Goal: Task Accomplishment & Management: Complete application form

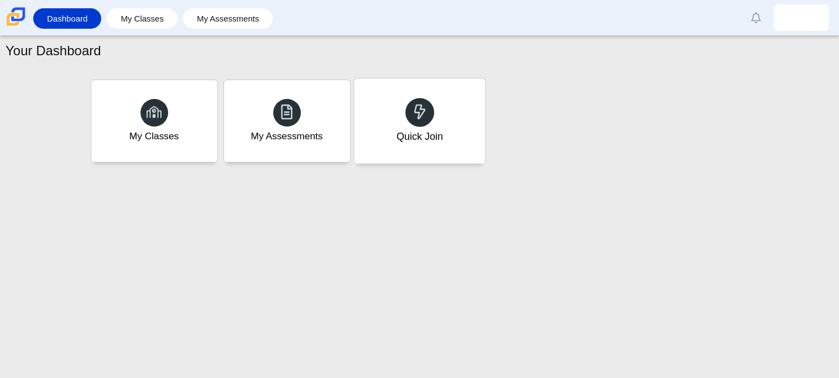
click at [457, 123] on div "Quick Join" at bounding box center [419, 121] width 131 height 85
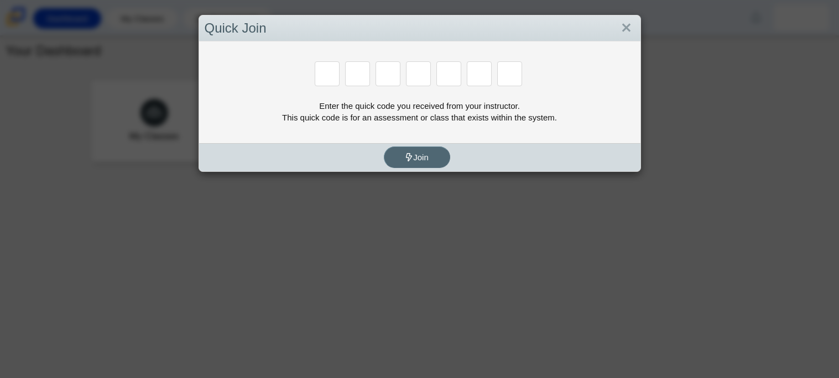
click at [425, 161] on span "Join" at bounding box center [417, 157] width 24 height 9
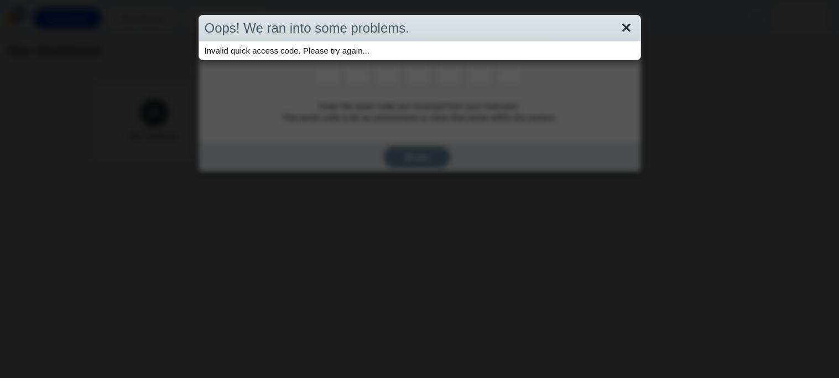
click at [608, 28] on link "Close" at bounding box center [626, 28] width 17 height 19
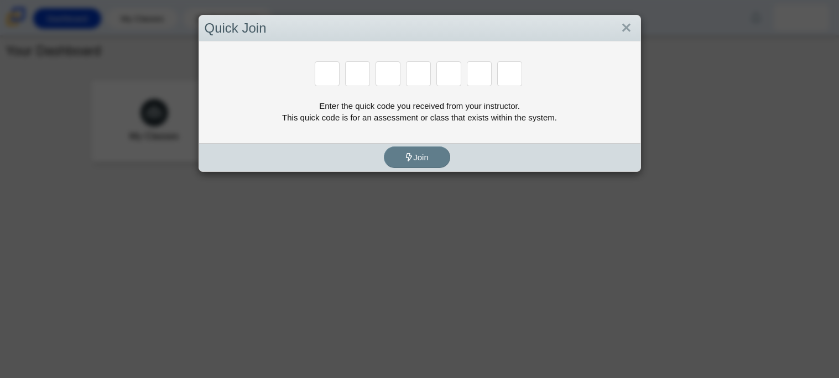
click at [325, 76] on input "Enter Access Code Digit 1" at bounding box center [327, 73] width 25 height 25
type input "f"
type input "7"
type input "m"
type input "c"
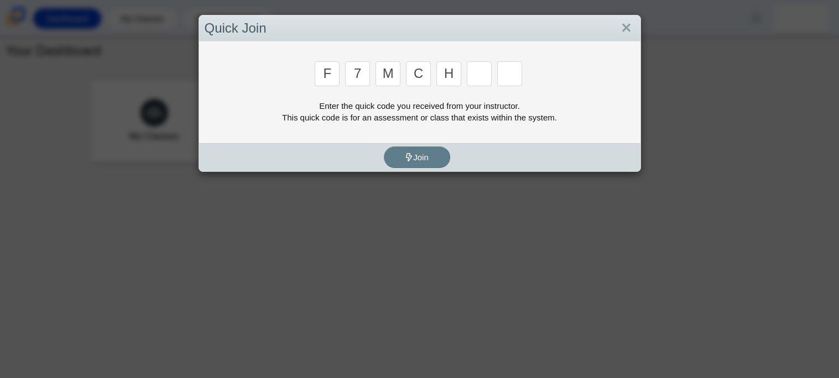
type input "h"
type input "w"
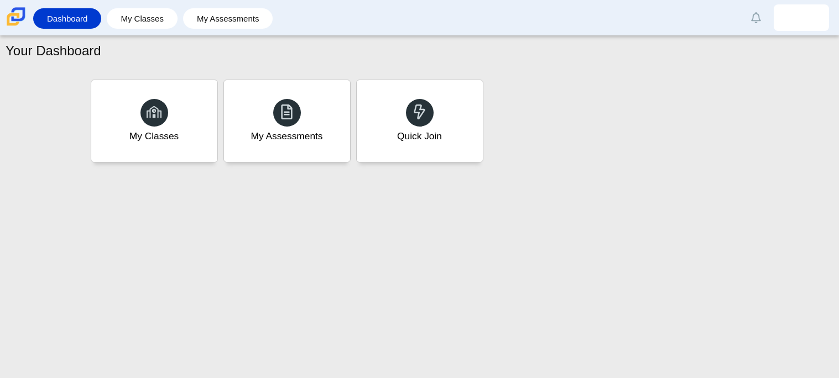
type input "k"
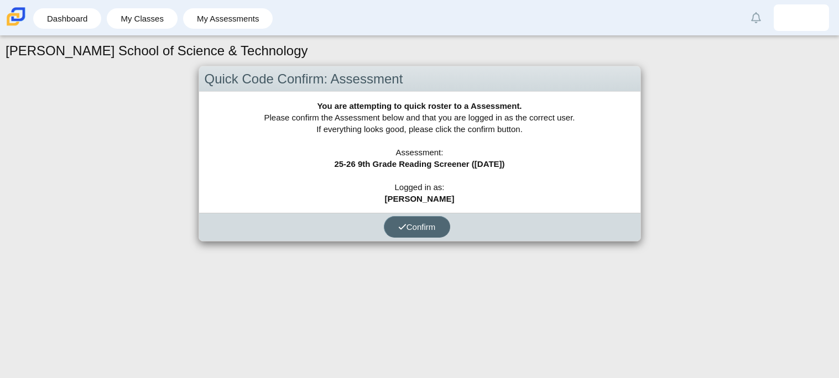
click at [407, 223] on span "Confirm" at bounding box center [417, 226] width 38 height 9
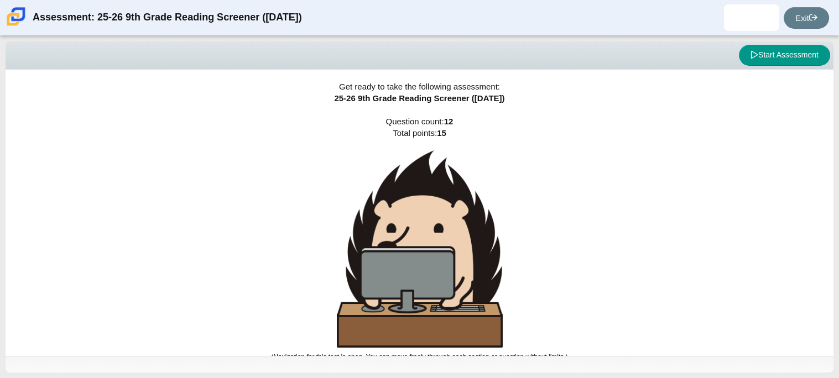
scroll to position [7, 0]
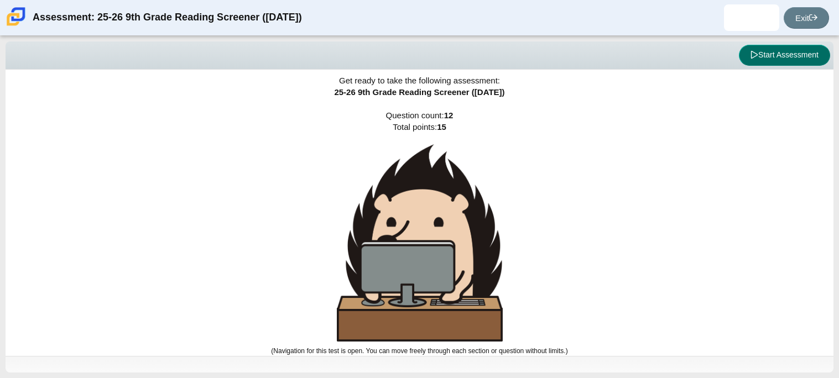
click at [742, 49] on button "Start Assessment" at bounding box center [784, 55] width 91 height 21
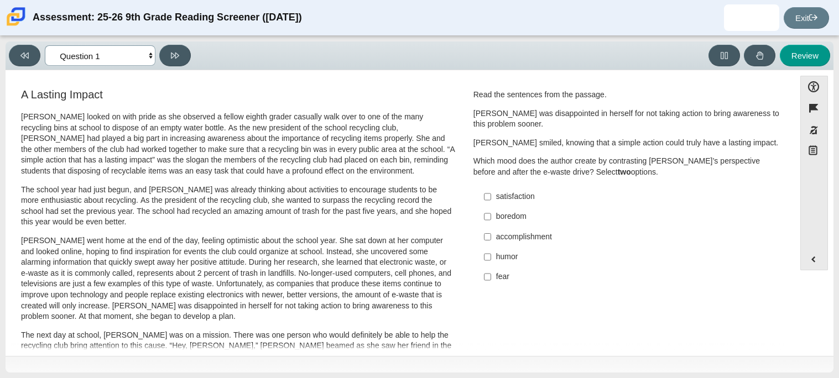
click at [138, 46] on select "Questions Question 1 Question 2 Question 3 Question 4 Question 5 Question 6 Que…" at bounding box center [100, 55] width 111 height 20
click at [149, 52] on select "Questions Question 1 Question 2 Question 3 Question 4 Question 5 Question 6 Que…" at bounding box center [100, 55] width 111 height 20
click at [90, 54] on select "Questions Question 1 Question 2 Question 3 Question 4 Question 5 Question 6 Que…" at bounding box center [100, 55] width 111 height 20
click at [45, 45] on select "Questions Question 1 Question 2 Question 3 Question 4 Question 5 Question 6 Que…" at bounding box center [100, 55] width 111 height 20
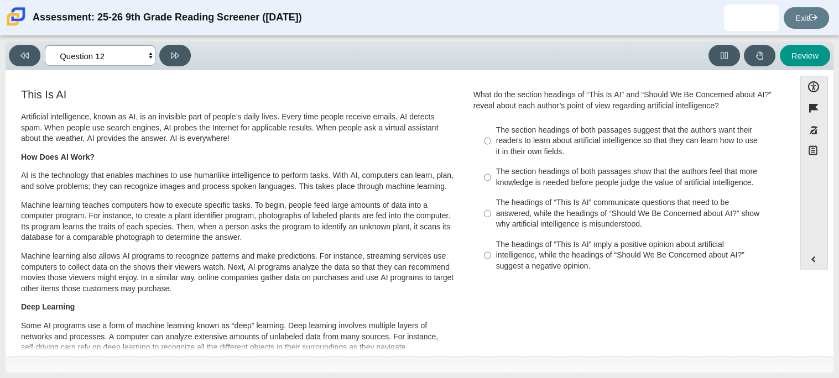
click at [113, 63] on select "Questions Question 1 Question 2 Question 3 Question 4 Question 5 Question 6 Que…" at bounding box center [100, 55] width 111 height 20
select select "ccc5b315-3c7c-471c-bf90-f22c8299c798"
click at [45, 45] on select "Questions Question 1 Question 2 Question 3 Question 4 Question 5 Question 6 Que…" at bounding box center [100, 55] width 111 height 20
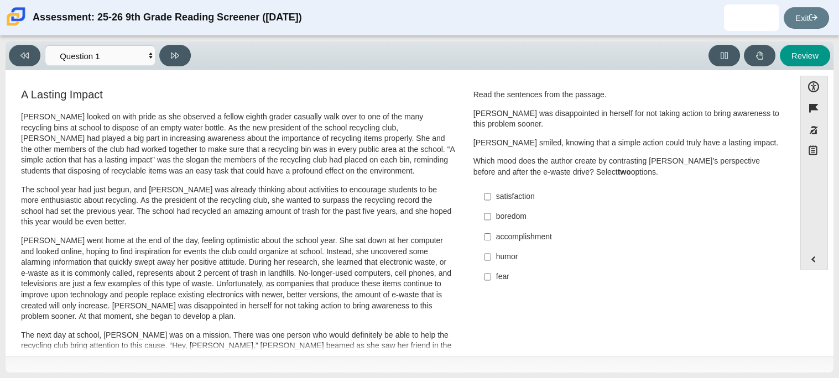
click at [506, 222] on div "boredom" at bounding box center [635, 216] width 279 height 11
click at [491, 222] on input "boredom boredom" at bounding box center [487, 217] width 7 height 20
checkbox input "true"
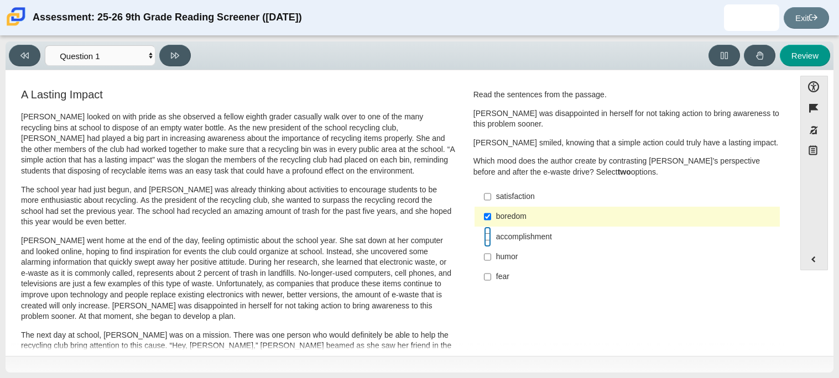
click at [485, 235] on input "accomplishment accomplishment" at bounding box center [487, 237] width 7 height 20
checkbox input "true"
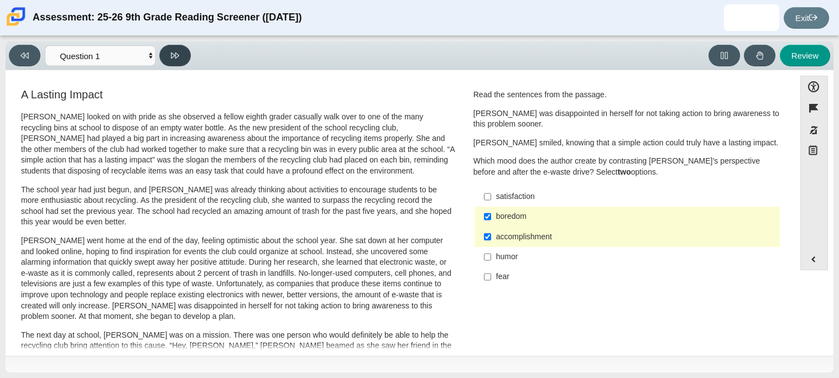
click at [180, 59] on button at bounding box center [175, 56] width 32 height 22
select select "0ff64528-ffd7-428d-b192-babfaadd44e8"
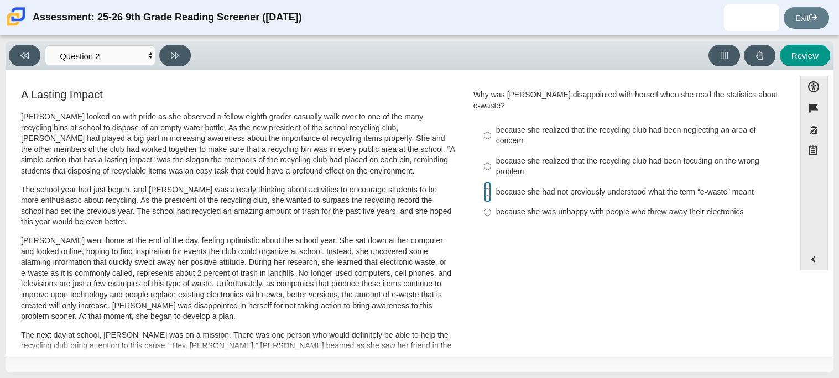
click at [487, 182] on input "because she had not previously understood what the term “e-waste” meant because…" at bounding box center [487, 192] width 7 height 20
radio input "true"
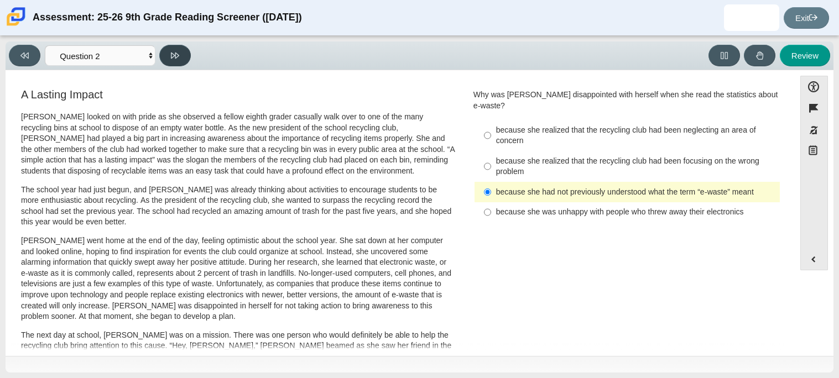
click at [161, 52] on button at bounding box center [175, 56] width 32 height 22
select select "7ce3d843-6974-4858-901c-1ff39630e843"
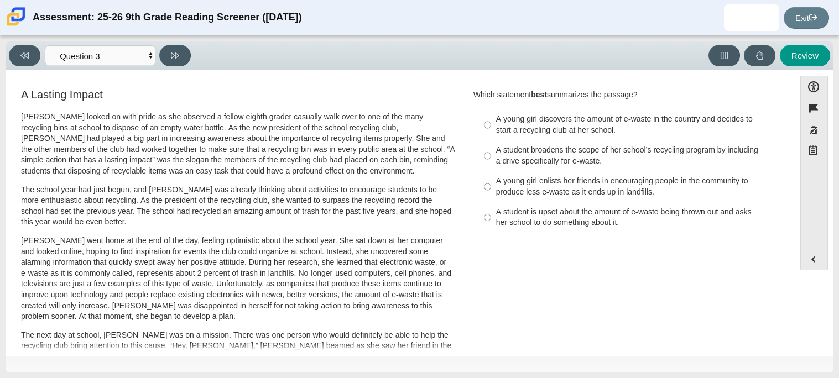
click at [489, 126] on label "A young girl discovers the amount of e-waste in the country and decides to star…" at bounding box center [628, 125] width 304 height 31
click at [489, 126] on input "A young girl discovers the amount of e-waste in the country and decides to star…" at bounding box center [487, 125] width 7 height 31
radio input "true"
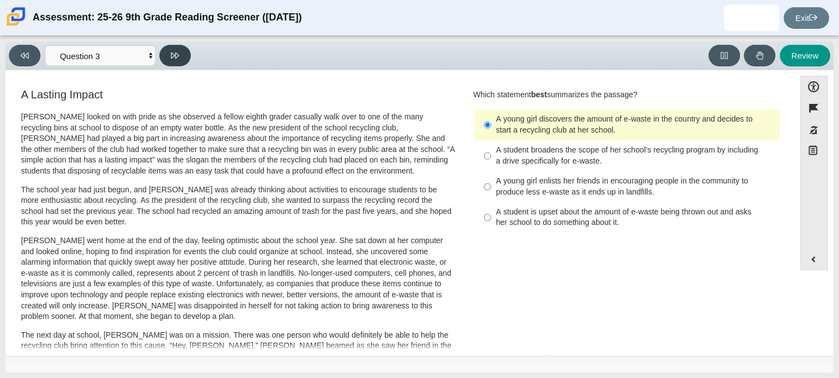
click at [171, 55] on icon at bounding box center [175, 55] width 8 height 8
select select "ca9ea0f1-49c5-4bd1-83b0-472c18652b42"
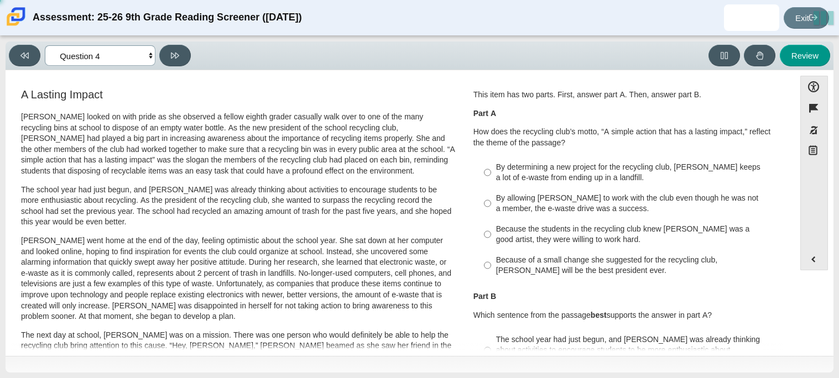
click at [140, 53] on select "Questions Question 1 Question 2 Question 3 Question 4 Question 5 Question 6 Que…" at bounding box center [100, 55] width 111 height 20
click at [131, 56] on select "Questions Question 1 Question 2 Question 3 Question 4 Question 5 Question 6 Que…" at bounding box center [100, 55] width 111 height 20
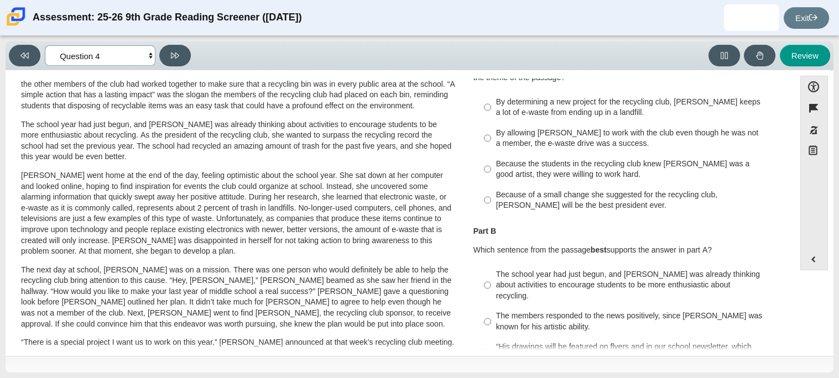
scroll to position [68, 0]
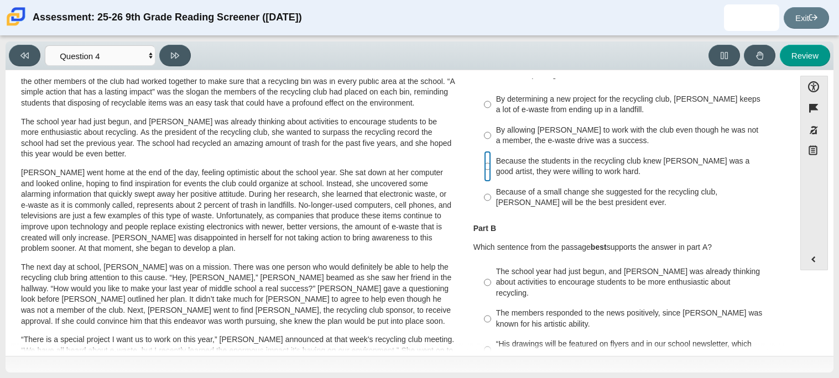
click at [484, 165] on input "Because the students in the recycling club knew Juan Carlos was a good artist, …" at bounding box center [487, 166] width 7 height 31
radio input "true"
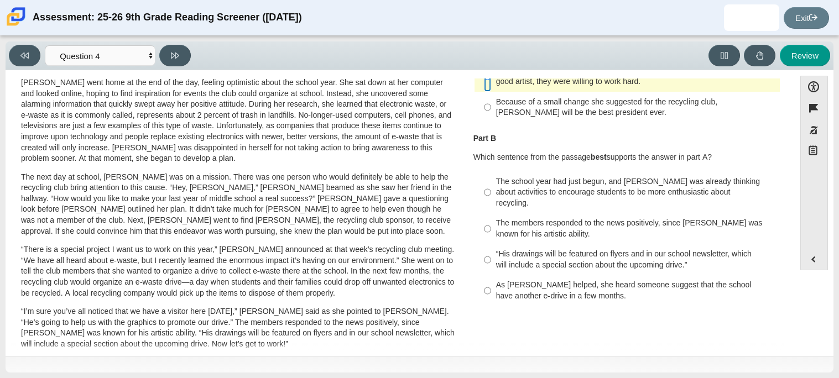
scroll to position [156, 0]
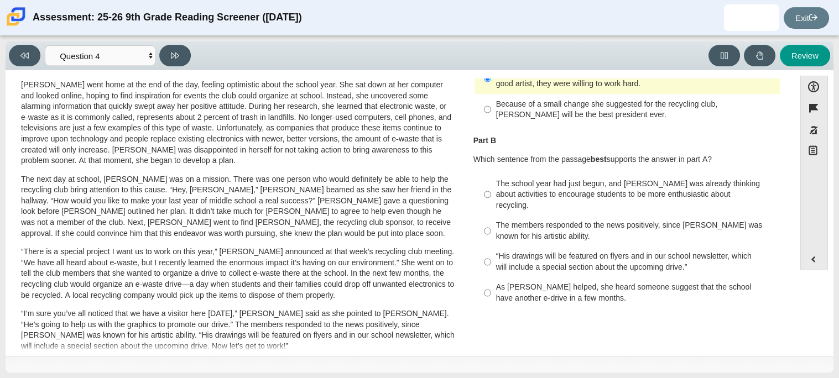
click at [489, 191] on label "The school year had just begun, and Scarlett was already thinking about activit…" at bounding box center [628, 195] width 304 height 42
click at [489, 191] on input "The school year had just begun, and Scarlett was already thinking about activit…" at bounding box center [487, 195] width 7 height 42
radio input "true"
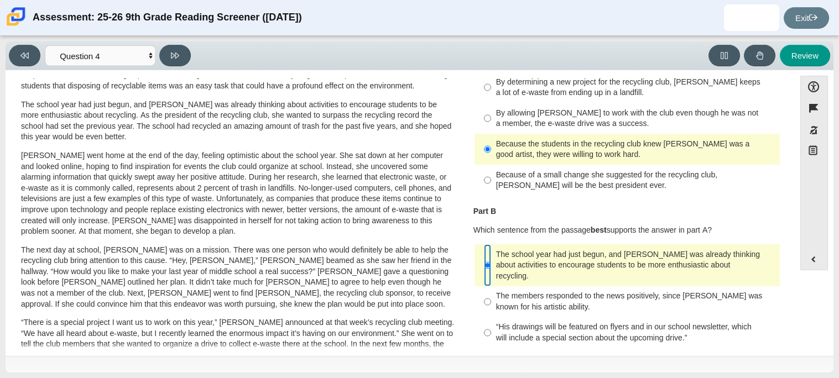
scroll to position [82, 0]
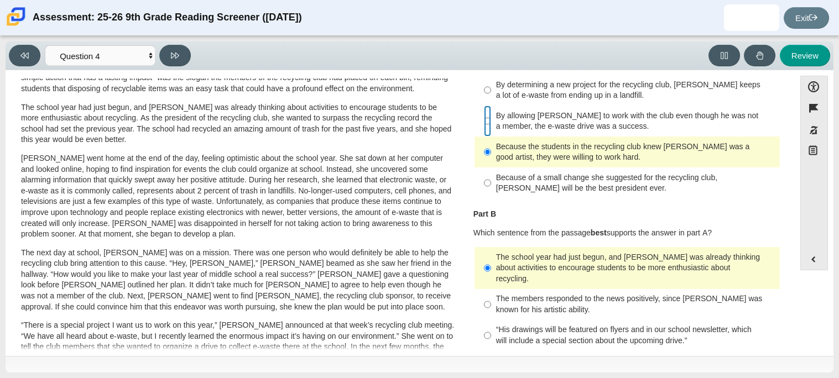
click at [484, 128] on input "By allowing Juan Carlos to work with the club even though he was not a member, …" at bounding box center [487, 121] width 7 height 31
radio input "true"
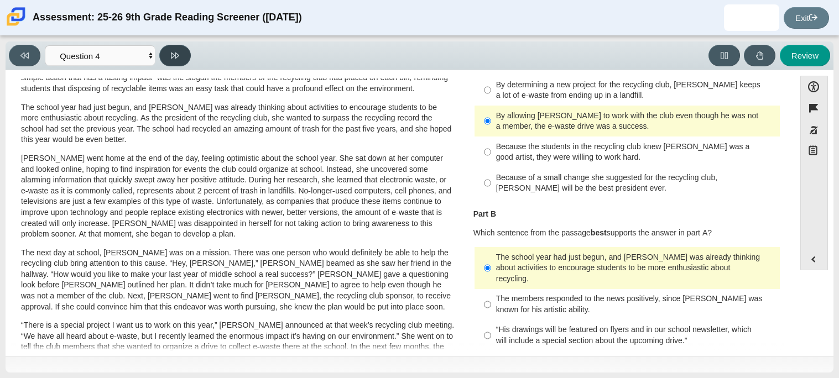
click at [186, 54] on button at bounding box center [175, 56] width 32 height 22
select select "e41f1a79-e29f-4095-8030-a53364015bed"
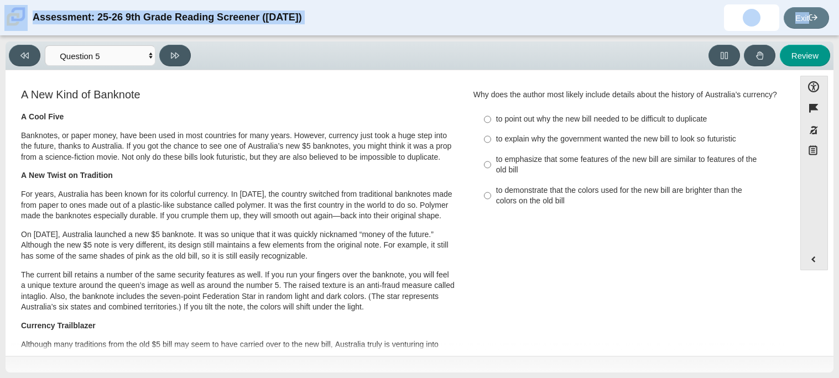
drag, startPoint x: 13, startPoint y: 42, endPoint x: 10, endPoint y: 28, distance: 14.2
click at [10, 28] on div "Assessment: 25-26 9th Grade Reading Screener (August 2025) Diyari James Student…" at bounding box center [419, 189] width 839 height 378
click at [10, 28] on picture at bounding box center [15, 24] width 23 height 9
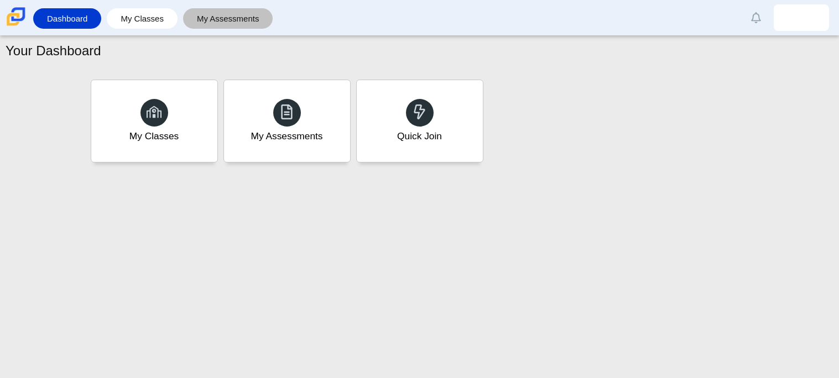
click at [210, 16] on link "My Assessments" at bounding box center [228, 18] width 79 height 20
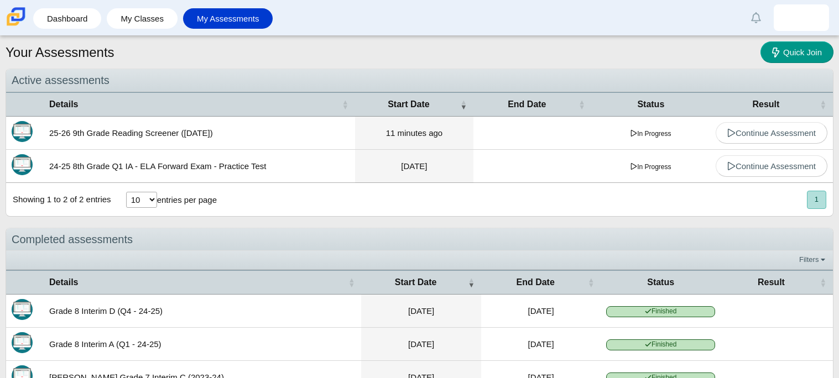
click at [193, 129] on td "25-26 9th Grade Reading Screener ([DATE])" at bounding box center [199, 133] width 311 height 33
click at [718, 132] on link "Continue Assessment" at bounding box center [772, 133] width 112 height 22
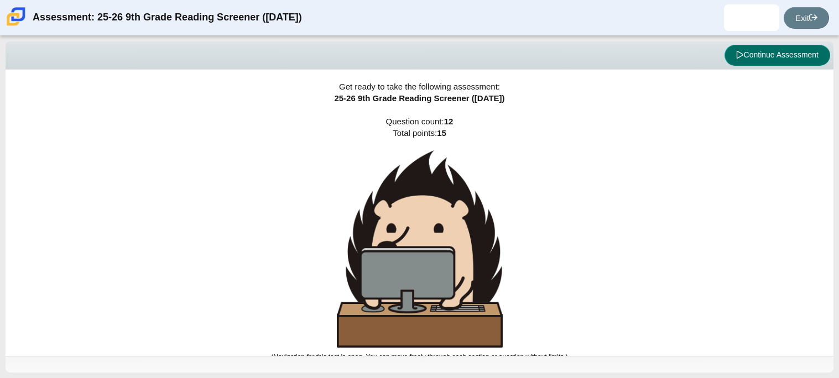
click at [777, 58] on button "Continue Assessment" at bounding box center [778, 55] width 106 height 21
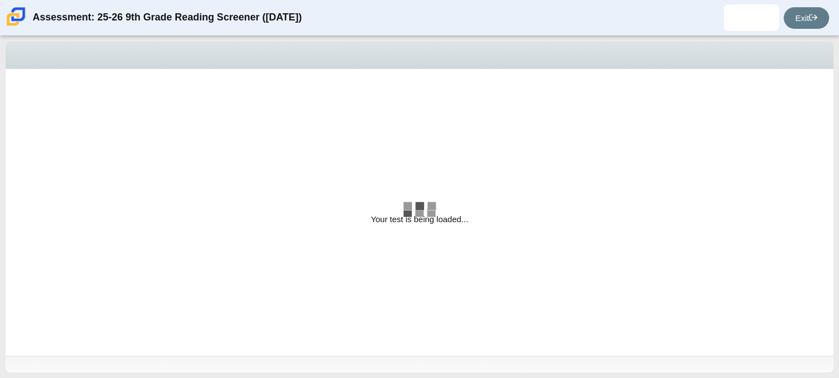
select select "e41f1a79-e29f-4095-8030-a53364015bed"
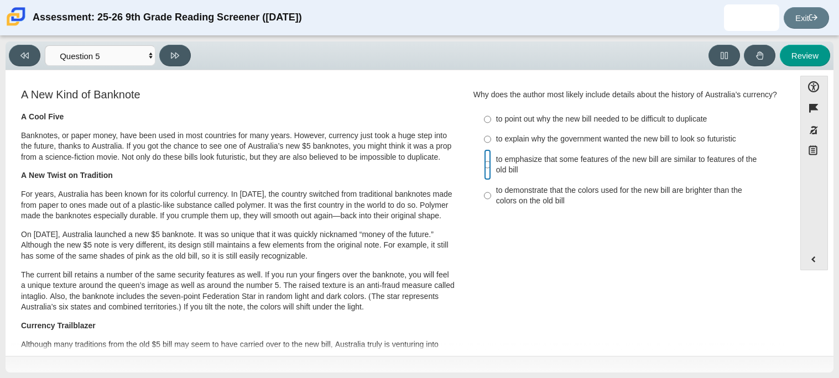
click at [484, 164] on input "to emphasize that some features of the new bill are similar to features of the …" at bounding box center [487, 164] width 7 height 31
radio input "true"
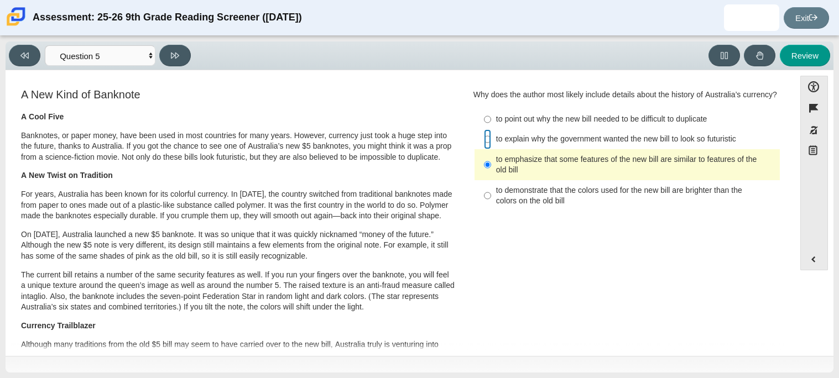
click at [484, 136] on input "to explain why the government wanted the new bill to look so futuristic to expl…" at bounding box center [487, 139] width 7 height 20
radio input "true"
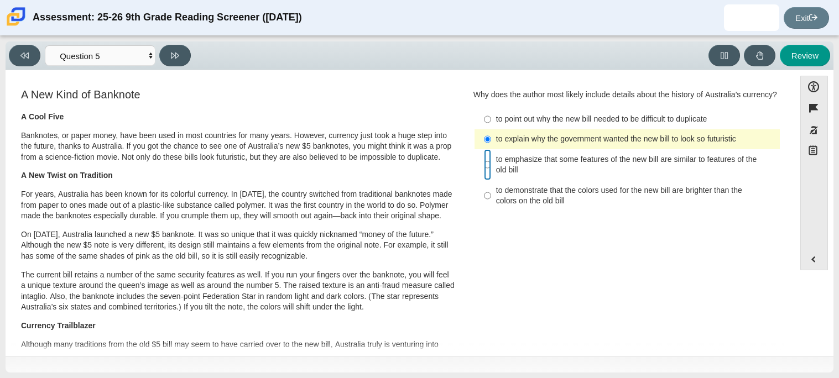
click at [484, 163] on input "to emphasize that some features of the new bill are similar to features of the …" at bounding box center [487, 164] width 7 height 31
radio input "true"
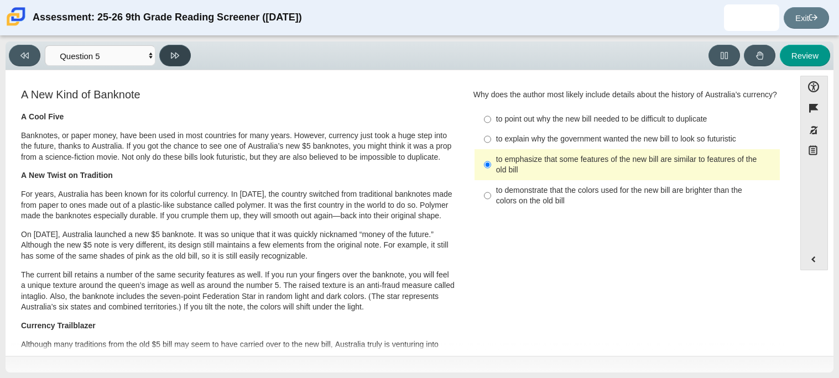
click at [166, 60] on button at bounding box center [175, 56] width 32 height 22
select select "69146e31-7b3d-4a3e-9ce6-f30c24342ae0"
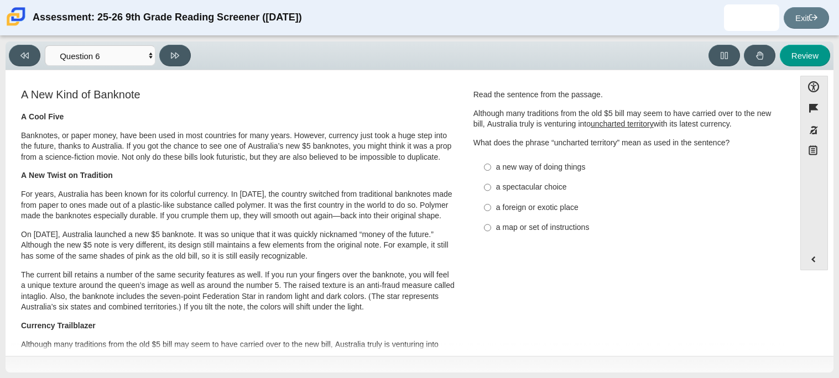
click at [496, 204] on div "a foreign or exotic place" at bounding box center [635, 207] width 279 height 11
click at [491, 204] on input "a foreign or exotic place a foreign or exotic place" at bounding box center [487, 207] width 7 height 20
radio input "true"
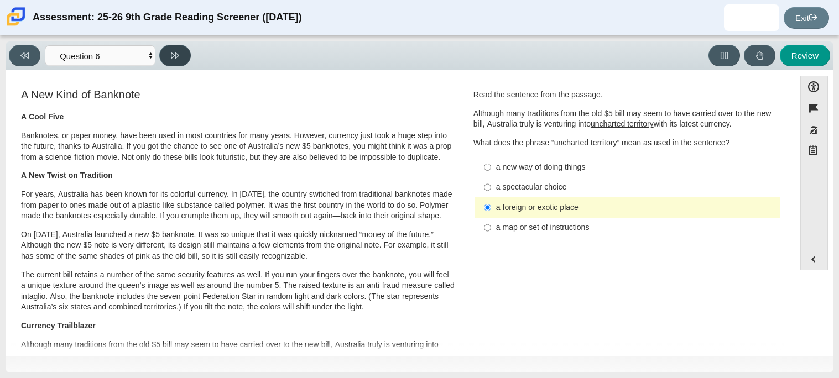
click at [166, 59] on button at bounding box center [175, 56] width 32 height 22
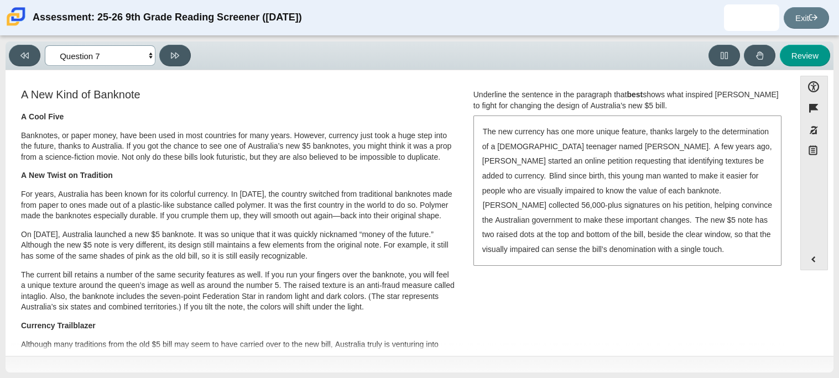
click at [128, 61] on select "Questions Question 1 Question 2 Question 3 Question 4 Question 5 Question 6 Que…" at bounding box center [100, 55] width 111 height 20
click at [142, 54] on select "Questions Question 1 Question 2 Question 3 Question 4 Question 5 Question 6 Que…" at bounding box center [100, 55] width 111 height 20
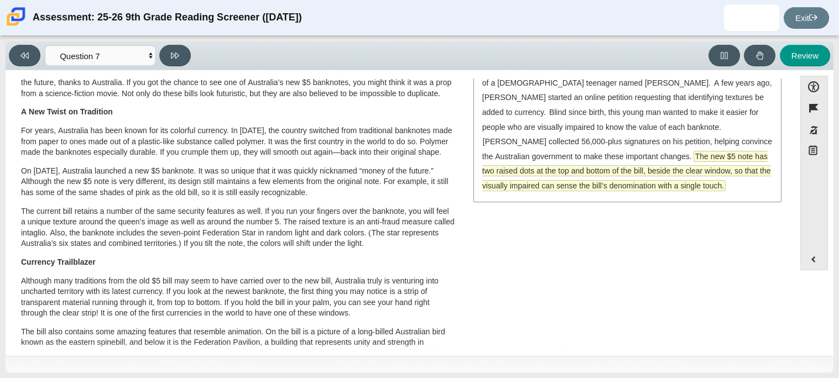
click at [489, 166] on span "The new $5 note has two raised dots at the top and bottom of the bill, beside t…" at bounding box center [626, 171] width 289 height 39
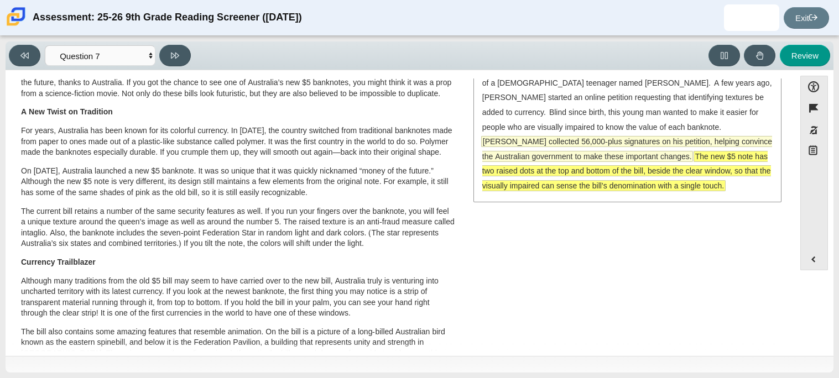
click at [638, 137] on span "McLeod collected 56,000-plus signatures on his petition, helping convince the A…" at bounding box center [627, 149] width 290 height 25
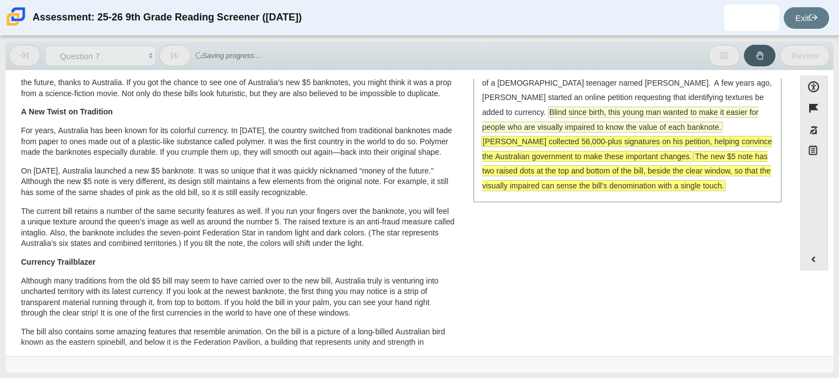
click at [498, 122] on span "Blind since birth, this young man wanted to make it easier for people who are v…" at bounding box center [620, 119] width 277 height 25
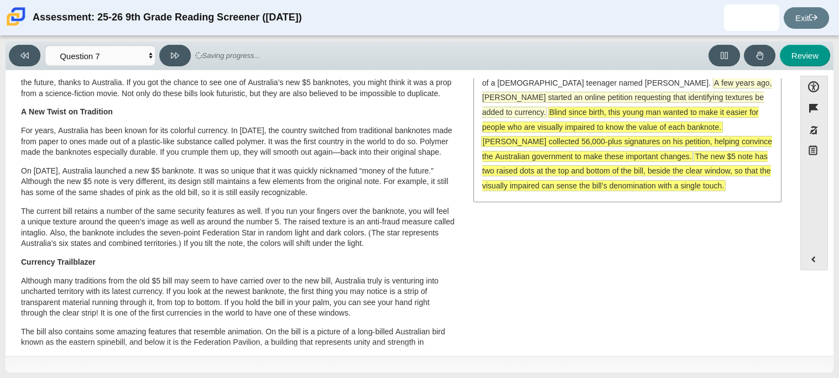
click at [498, 100] on span "A few years ago, McLeod started an online petition requesting that identifying …" at bounding box center [627, 97] width 290 height 39
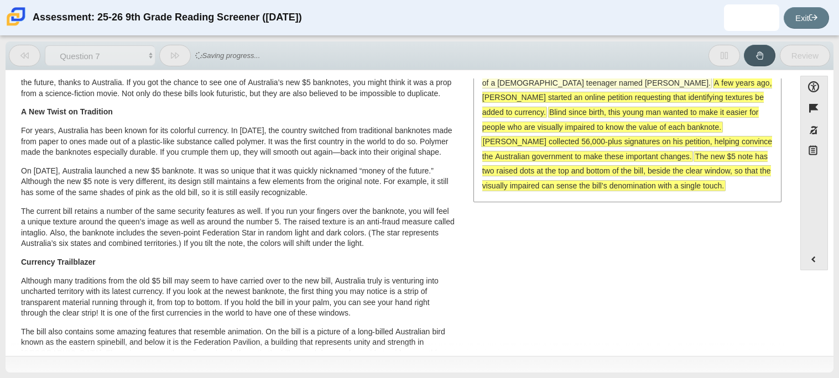
click at [501, 80] on span "The new currency has one more unique feature, thanks largely to the determinati…" at bounding box center [625, 75] width 286 height 25
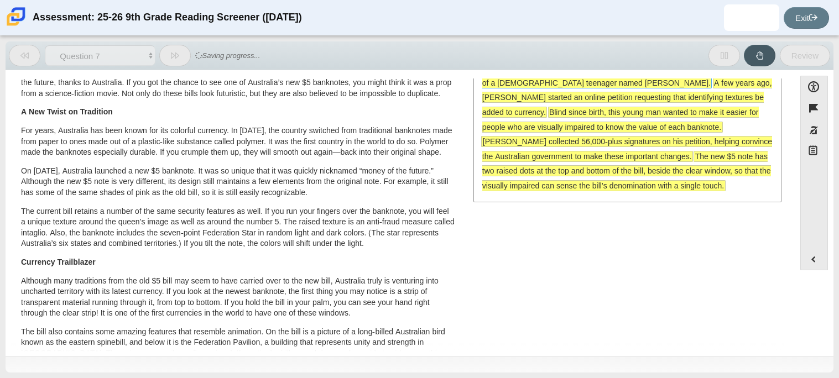
scroll to position [0, 0]
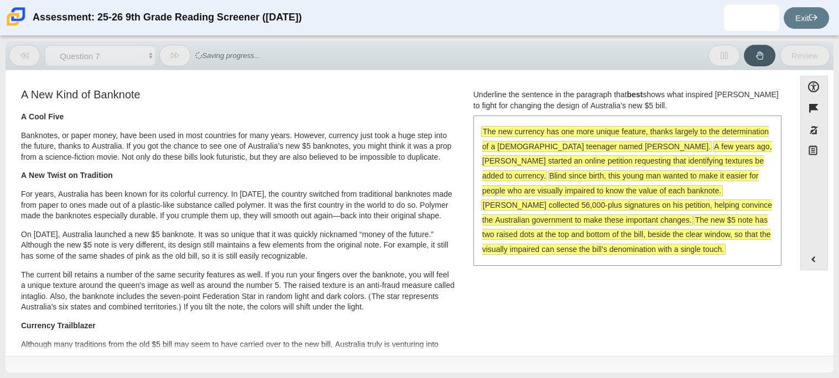
click at [494, 132] on span "The new currency has one more unique feature, thanks largely to the determinati…" at bounding box center [625, 139] width 286 height 25
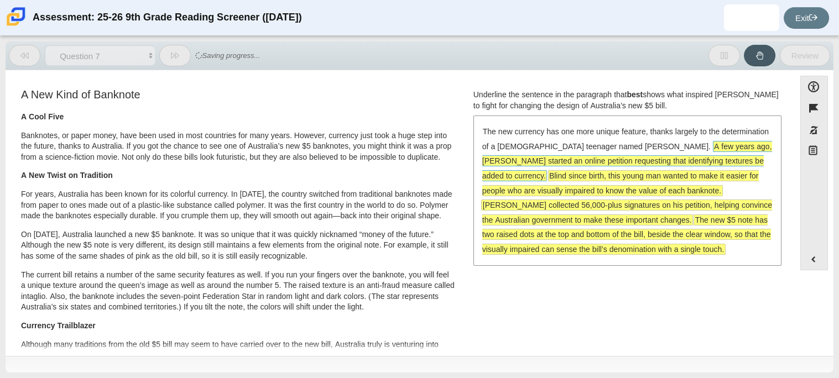
click at [496, 156] on span "A few years ago, McLeod started an online petition requesting that identifying …" at bounding box center [627, 161] width 290 height 39
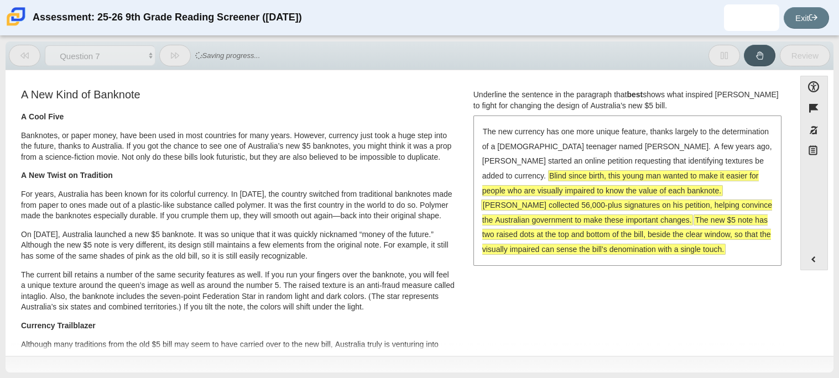
click at [499, 176] on span "Blind since birth, this young man wanted to make it easier for people who are v…" at bounding box center [620, 183] width 277 height 25
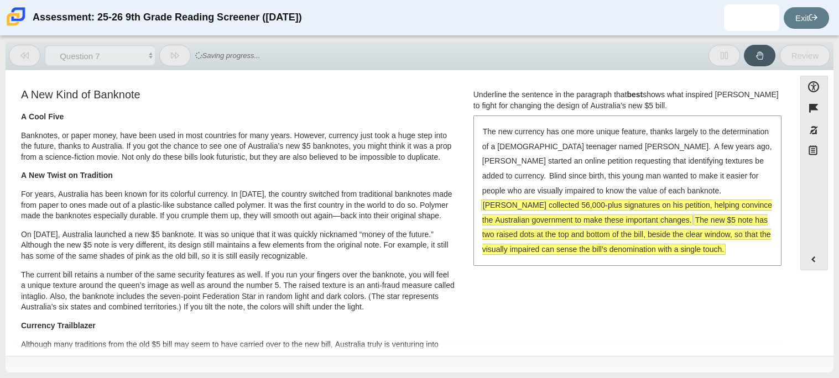
click at [496, 205] on span "McLeod collected 56,000-plus signatures on his petition, helping convince the A…" at bounding box center [627, 212] width 290 height 25
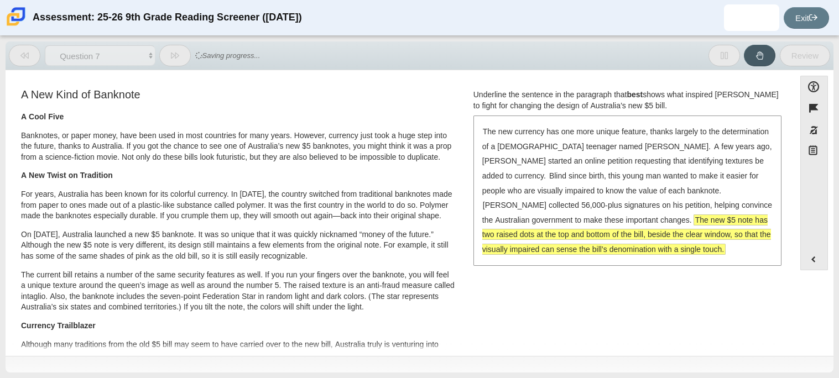
click at [523, 243] on span "The new $5 note has two raised dots at the top and bottom of the bill, beside t…" at bounding box center [626, 234] width 289 height 39
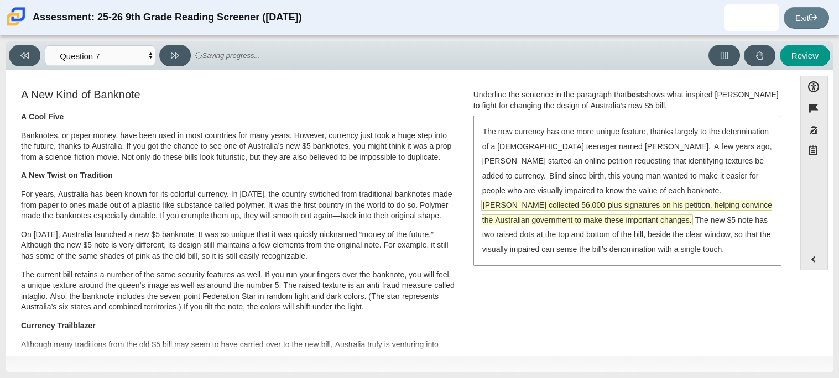
click at [529, 207] on span "McLeod collected 56,000-plus signatures on his petition, helping convince the A…" at bounding box center [627, 212] width 290 height 25
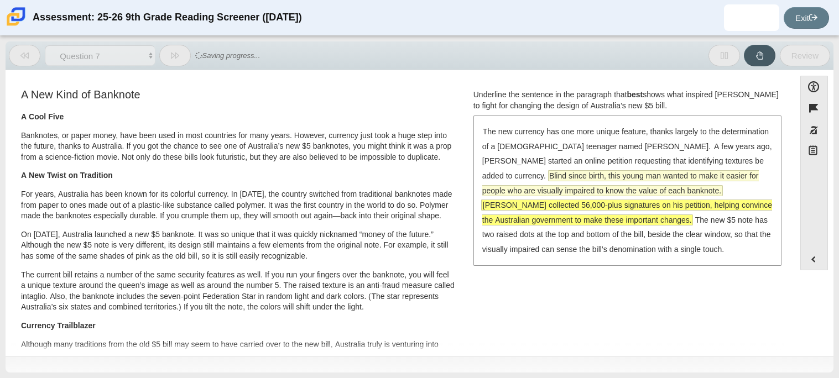
click at [534, 178] on span "Blind since birth, this young man wanted to make it easier for people who are v…" at bounding box center [620, 183] width 277 height 25
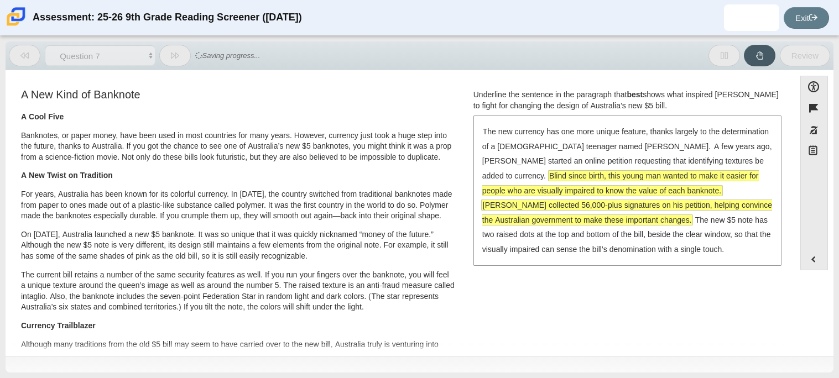
click at [487, 179] on span "Blind since birth, this young man wanted to make it easier for people who are v…" at bounding box center [620, 183] width 277 height 25
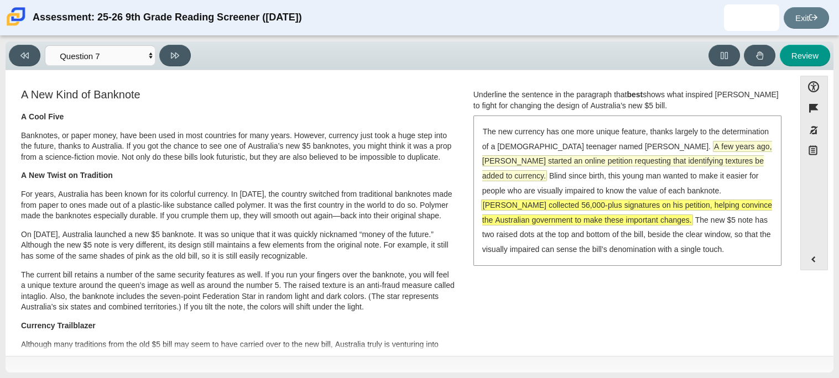
click at [682, 148] on span "A few years ago, McLeod started an online petition requesting that identifying …" at bounding box center [627, 161] width 290 height 39
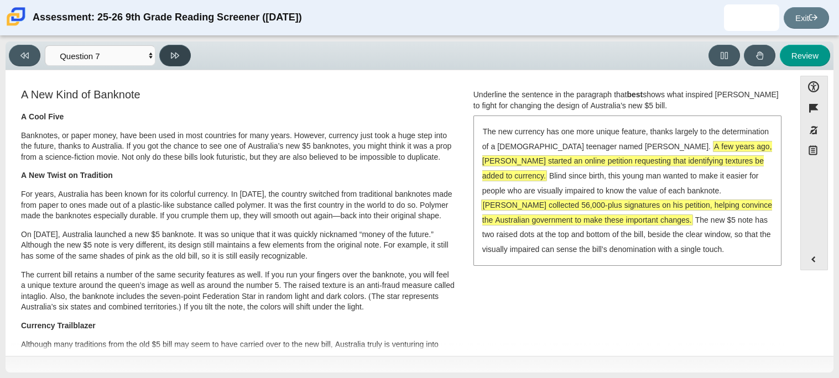
click at [174, 59] on icon at bounding box center [175, 55] width 8 height 8
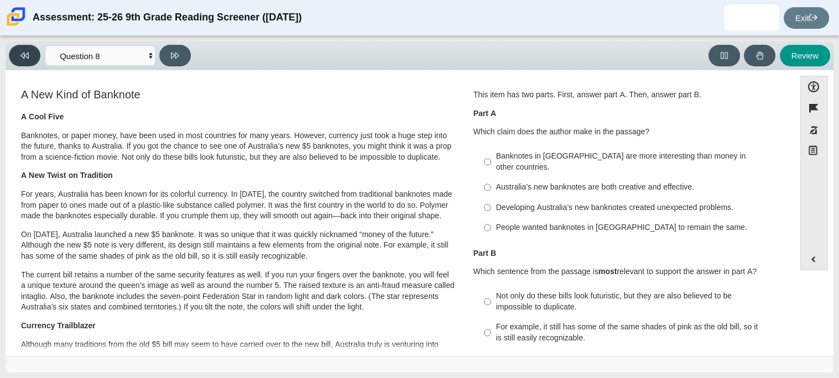
click at [40, 57] on button at bounding box center [25, 56] width 32 height 22
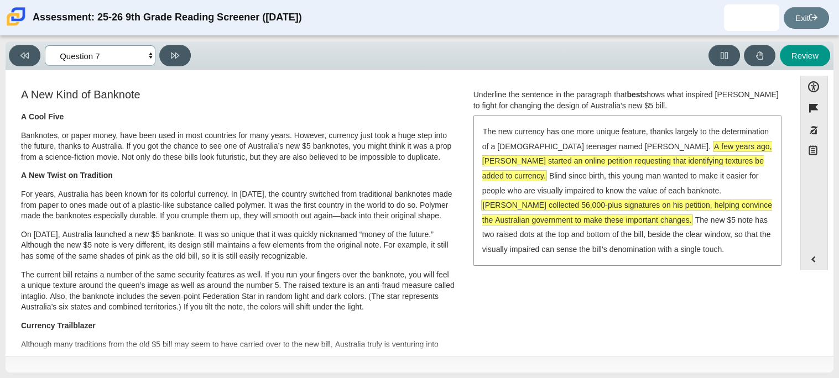
click at [105, 53] on select "Questions Question 1 Question 2 Question 3 Question 4 Question 5 Question 6 Que…" at bounding box center [100, 55] width 111 height 20
select select "ea8338c2-a6a3-418e-a305-2b963b54a290"
click at [45, 45] on select "Questions Question 1 Question 2 Question 3 Question 4 Question 5 Question 6 Que…" at bounding box center [100, 55] width 111 height 20
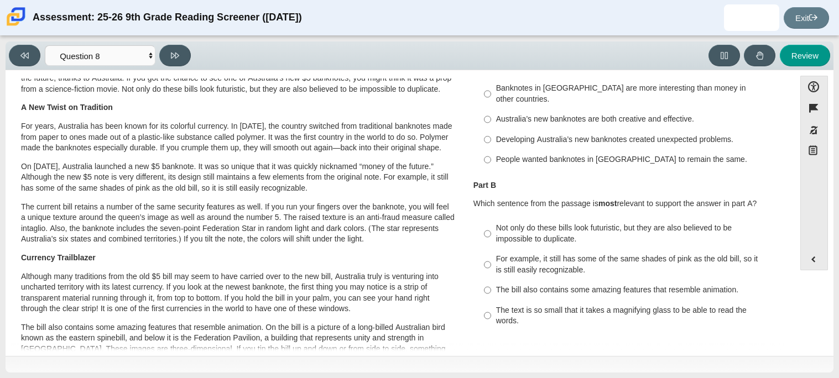
scroll to position [69, 0]
click at [486, 129] on input "Developing Australia’s new banknotes created unexpected problems. Developing Au…" at bounding box center [487, 139] width 7 height 20
radio input "true"
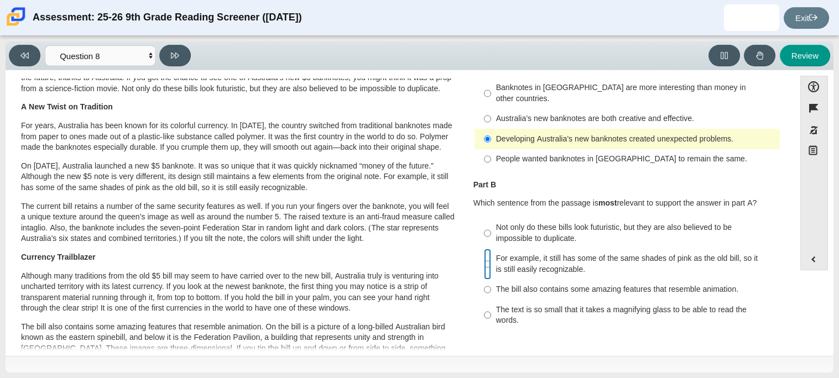
click at [484, 252] on input "For example, it still has some of the same shades of pink as the old bill, so i…" at bounding box center [487, 264] width 7 height 31
radio input "true"
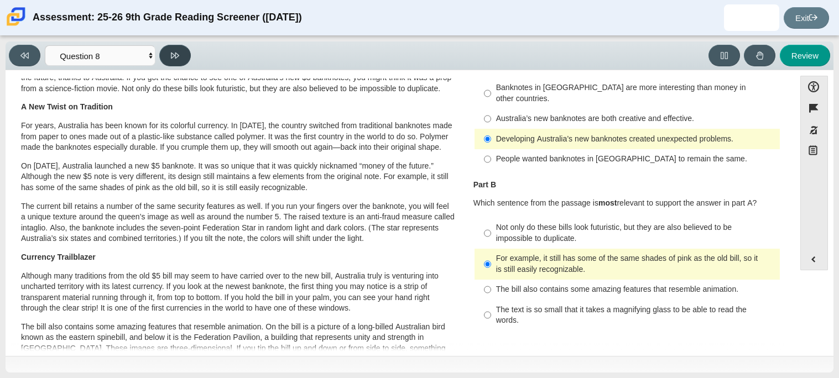
click at [180, 55] on button at bounding box center [175, 56] width 32 height 22
select select "89f058d6-b15c-4ef5-a4b3-fdaffb8868b6"
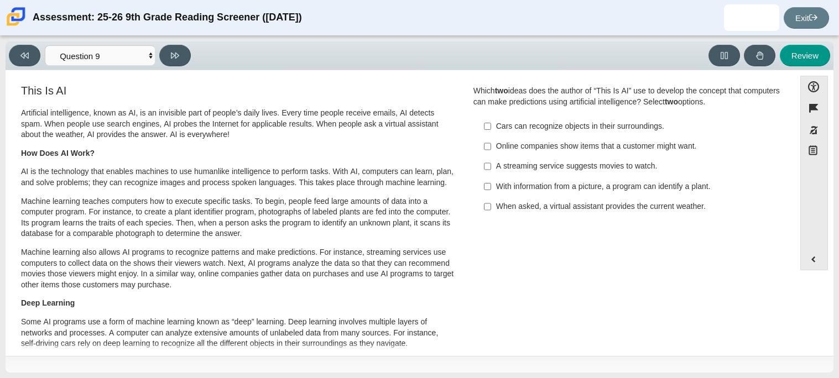
scroll to position [15, 0]
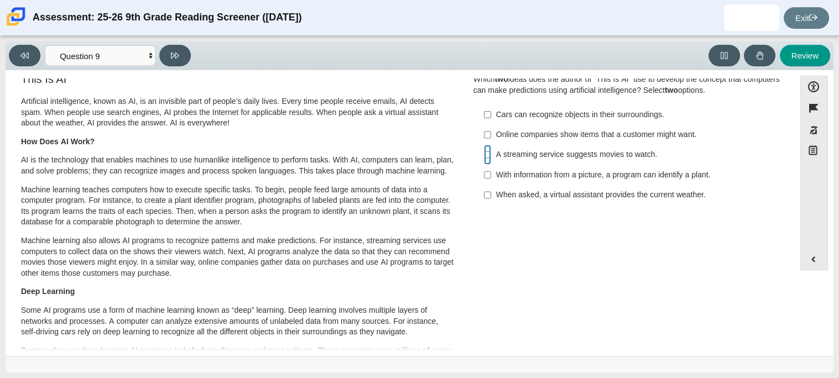
click at [485, 150] on input "A streaming service suggests movies to watch. A streaming service suggests movi…" at bounding box center [487, 155] width 7 height 20
checkbox input "true"
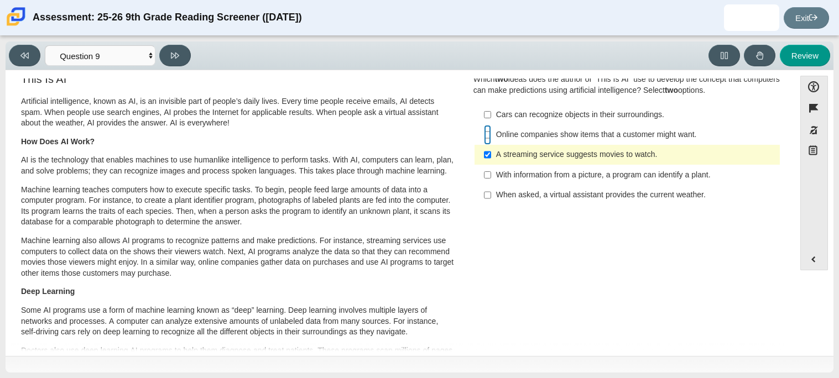
click at [484, 141] on input "Online companies show items that a customer might want. Online companies show i…" at bounding box center [487, 135] width 7 height 20
checkbox input "true"
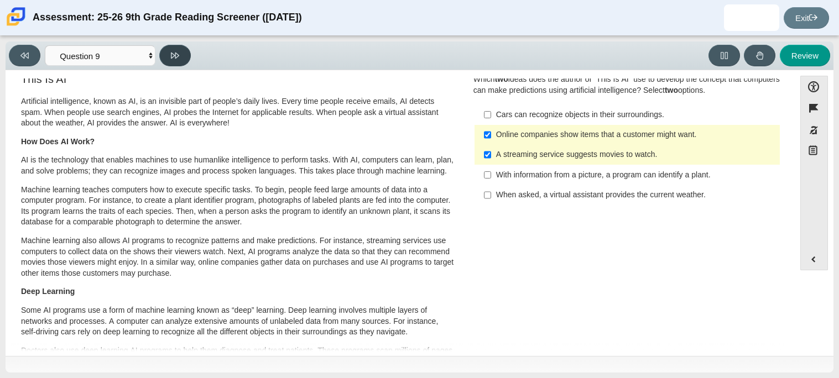
click at [169, 57] on button at bounding box center [175, 56] width 32 height 22
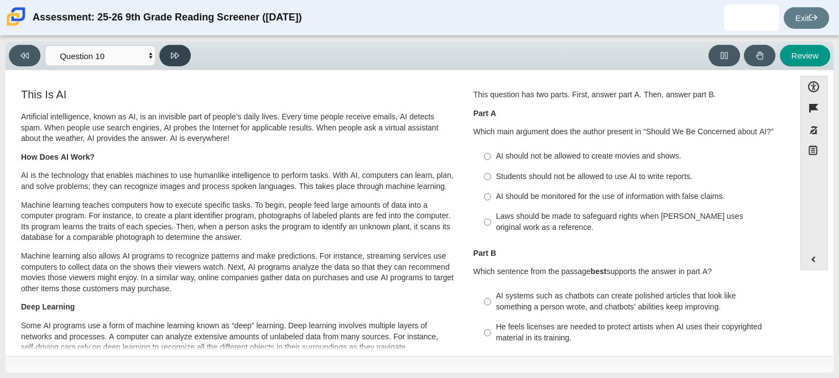
click at [170, 58] on button at bounding box center [175, 56] width 32 height 22
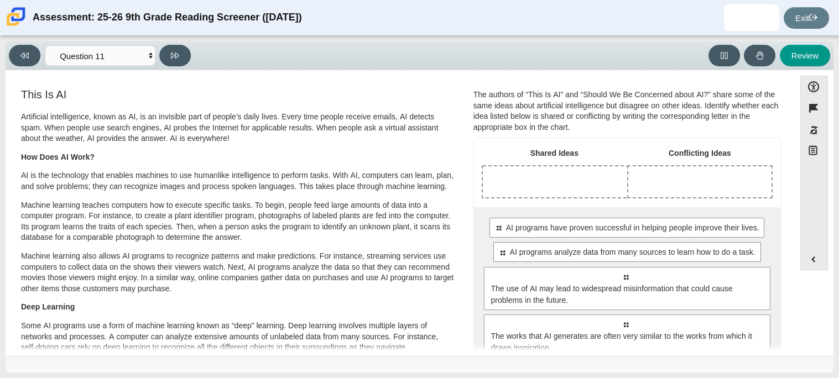
click at [30, 44] on div "Viewing Question 11 of 12 in Pacing Mode Questions Question 1 Question 2 Questi…" at bounding box center [420, 55] width 828 height 29
click at [29, 52] on button at bounding box center [25, 56] width 32 height 22
select select "cdf3c14e-a918-44d1-9b63-3db0fa81641e"
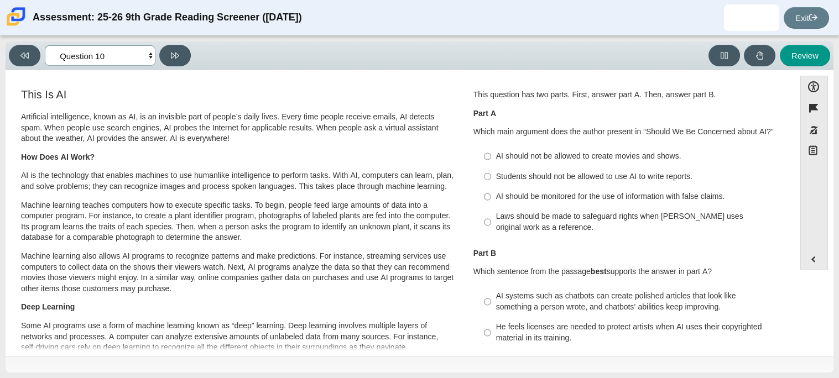
click at [149, 57] on select "Questions Question 1 Question 2 Question 3 Question 4 Question 5 Question 6 Que…" at bounding box center [100, 55] width 111 height 20
click at [120, 53] on select "Questions Question 1 Question 2 Question 3 Question 4 Question 5 Question 6 Que…" at bounding box center [100, 55] width 111 height 20
click at [491, 218] on label "Laws should be made to safeguard rights when AI uses original work as a referen…" at bounding box center [628, 222] width 304 height 31
click at [491, 218] on input "Laws should be made to safeguard rights when AI uses original work as a referen…" at bounding box center [487, 222] width 7 height 31
radio input "true"
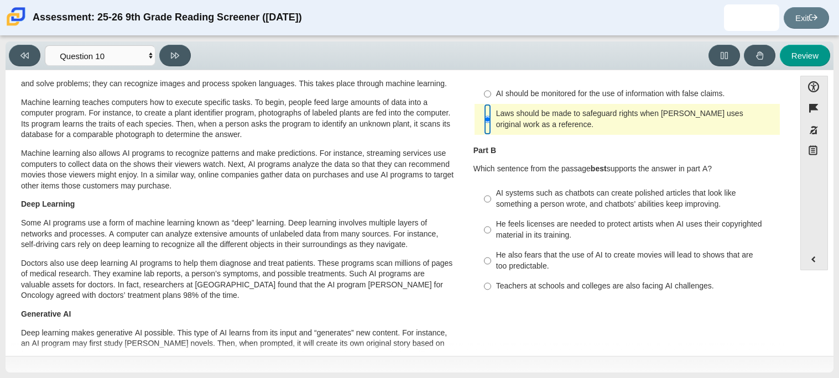
scroll to position [110, 0]
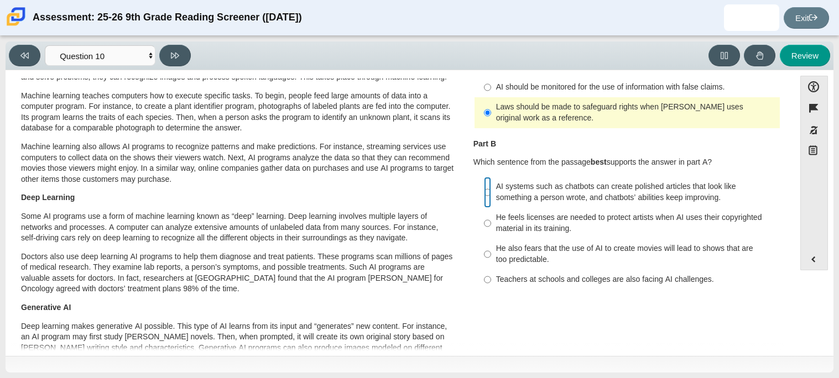
click at [484, 195] on input "AI systems such as chatbots can create polished articles that look like somethi…" at bounding box center [487, 192] width 7 height 31
radio input "true"
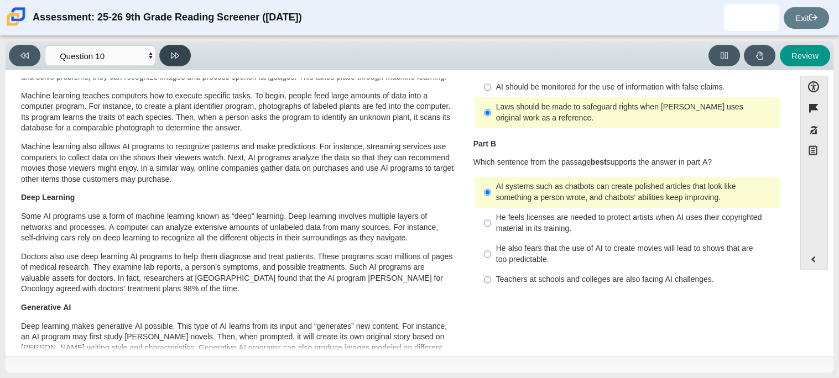
click at [175, 54] on icon at bounding box center [175, 56] width 8 height 6
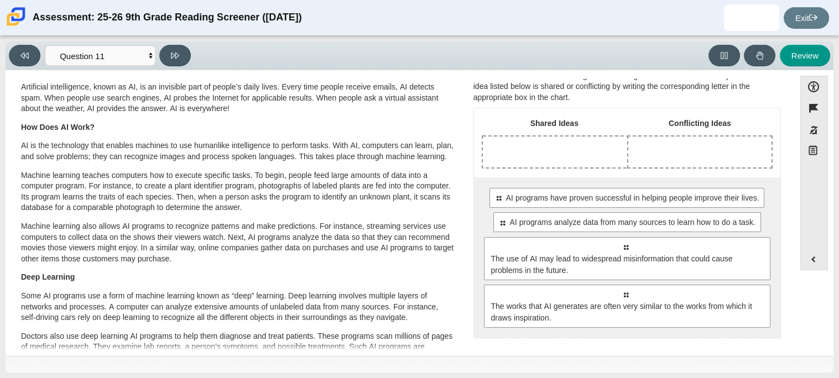
scroll to position [53, 0]
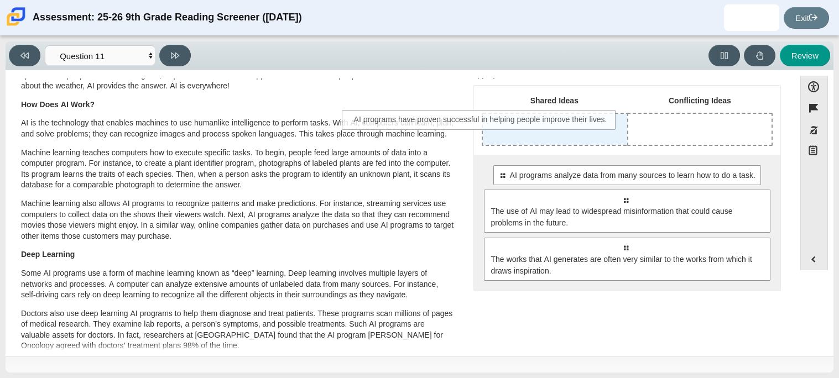
drag, startPoint x: 712, startPoint y: 175, endPoint x: 569, endPoint y: 120, distance: 153.6
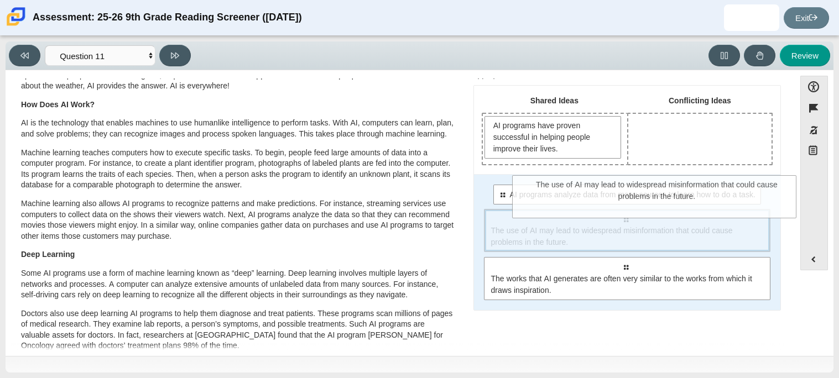
drag, startPoint x: 631, startPoint y: 243, endPoint x: 663, endPoint y: 210, distance: 46.2
click at [663, 210] on div "Select to move response to a response input area. The use of AI may lead to wid…" at bounding box center [627, 230] width 286 height 43
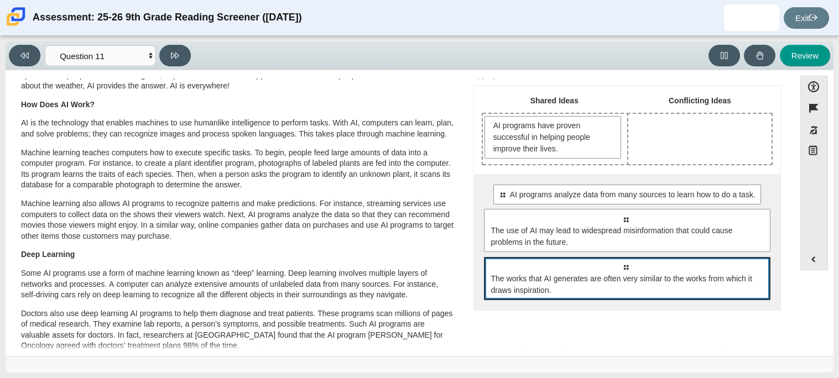
click at [655, 257] on div "Select to move response to a response input area. The works that AI generates a…" at bounding box center [627, 278] width 286 height 43
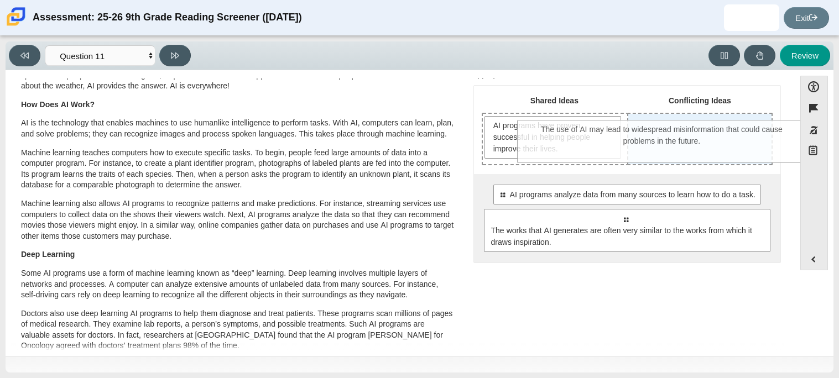
drag, startPoint x: 656, startPoint y: 242, endPoint x: 692, endPoint y: 153, distance: 95.7
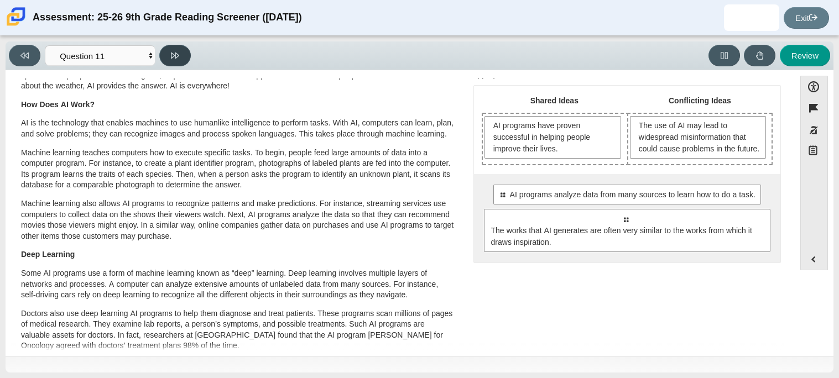
click at [168, 56] on button at bounding box center [175, 56] width 32 height 22
select select "c3effed4-44ce-4a19-bd96-1787f34e9b4c"
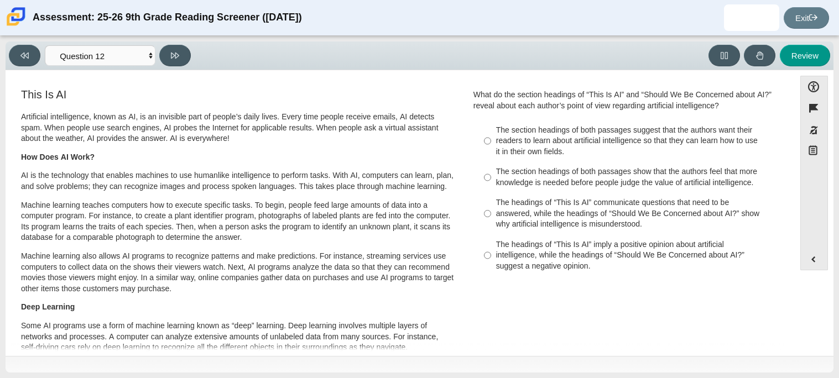
click at [489, 207] on label "The headings of “This Is AI” communicate questions that need to be answered, wh…" at bounding box center [628, 214] width 304 height 42
click at [489, 207] on input "The headings of “This Is AI” communicate questions that need to be answered, wh…" at bounding box center [487, 214] width 7 height 42
radio input "true"
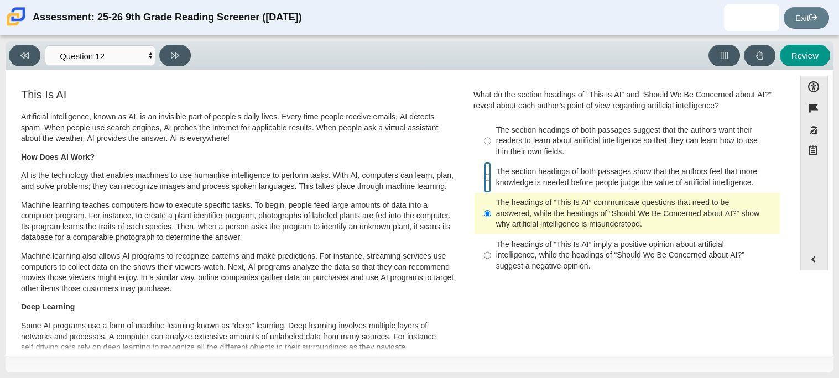
click at [486, 182] on input "The section headings of both passages show that the authors feel that more know…" at bounding box center [487, 177] width 7 height 31
radio input "true"
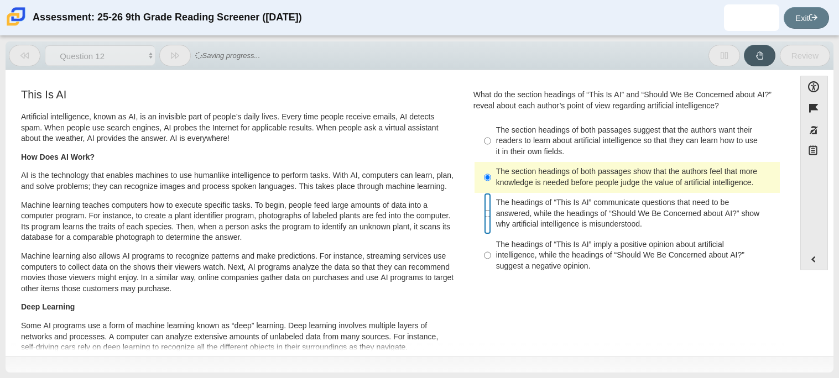
click at [484, 216] on input "The headings of “This Is AI” communicate questions that need to be answered, wh…" at bounding box center [487, 214] width 7 height 42
radio input "true"
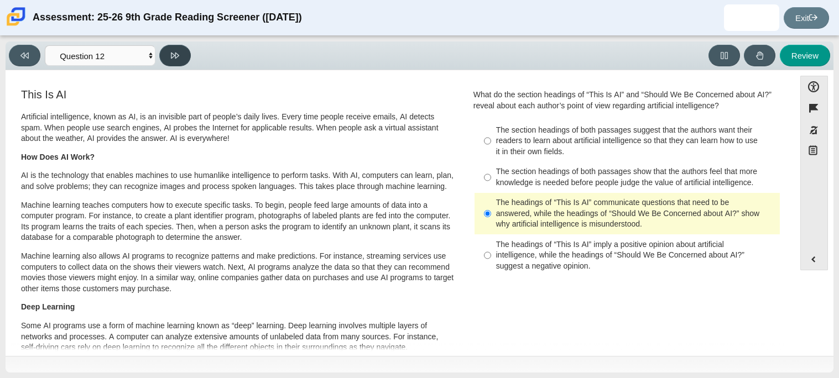
click at [179, 53] on icon at bounding box center [175, 55] width 8 height 8
select select "review"
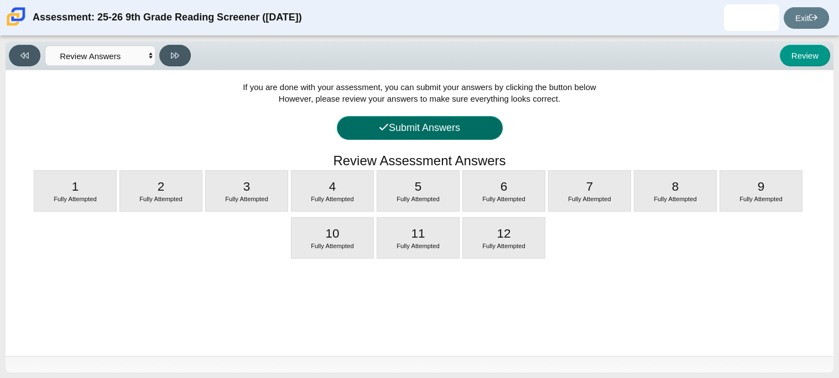
click at [352, 124] on button "Submit Answers" at bounding box center [420, 128] width 166 height 24
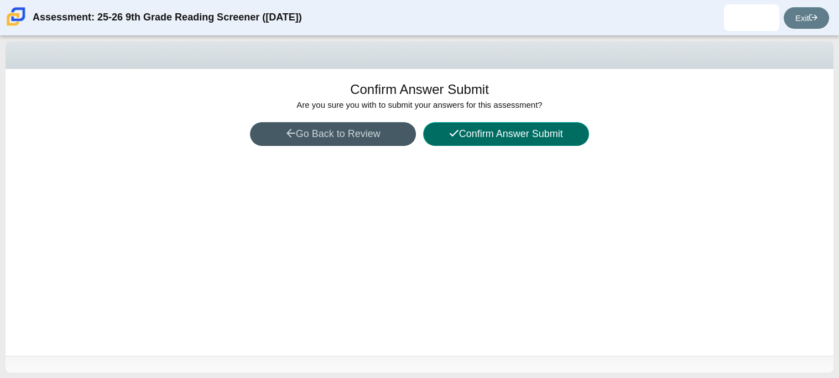
click at [440, 133] on button "Confirm Answer Submit" at bounding box center [506, 134] width 166 height 24
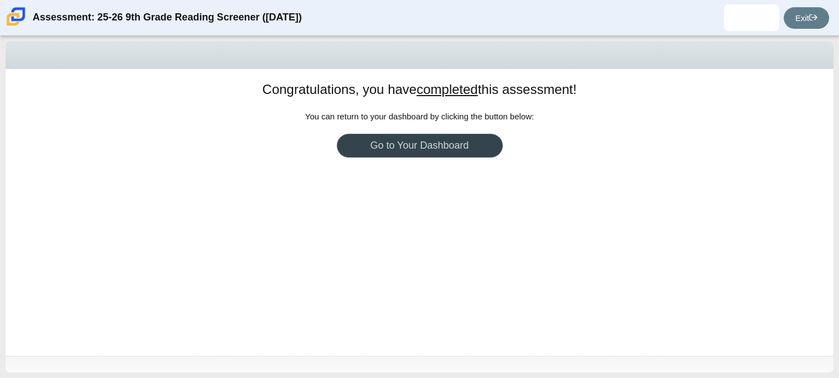
click at [435, 142] on link "Go to Your Dashboard" at bounding box center [420, 146] width 166 height 24
